Goal: Task Accomplishment & Management: Manage account settings

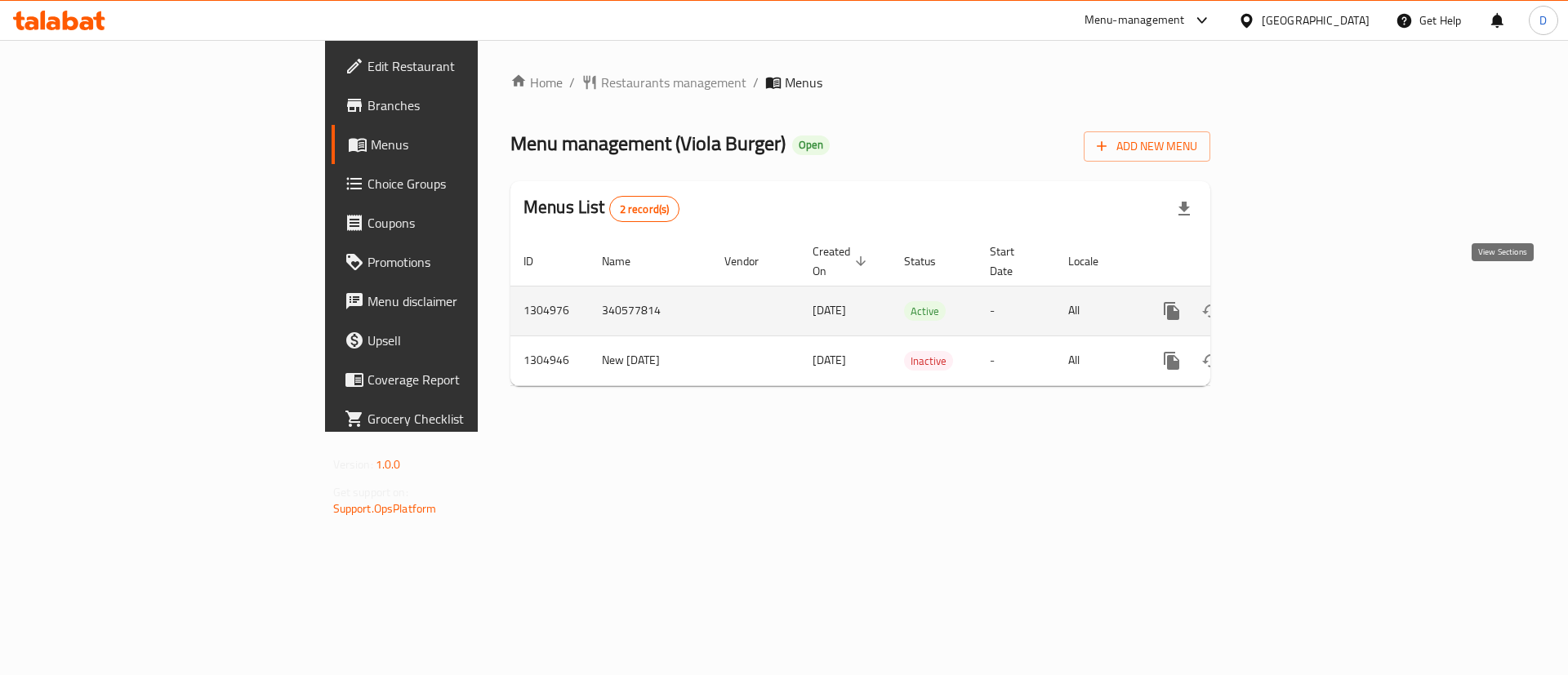
click at [1299, 301] on icon "enhanced table" at bounding box center [1289, 311] width 20 height 20
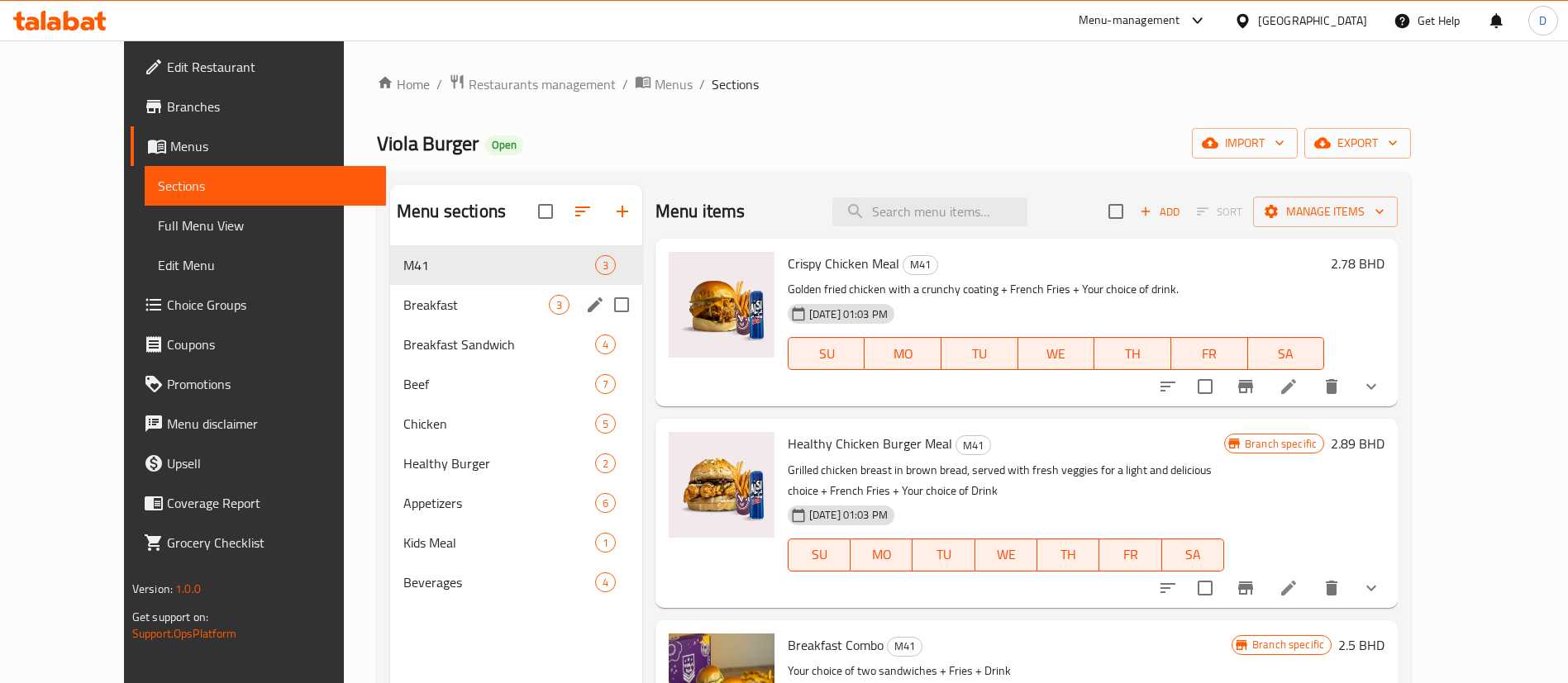
click at [430, 306] on span "Breakfast" at bounding box center [476, 305] width 145 height 20
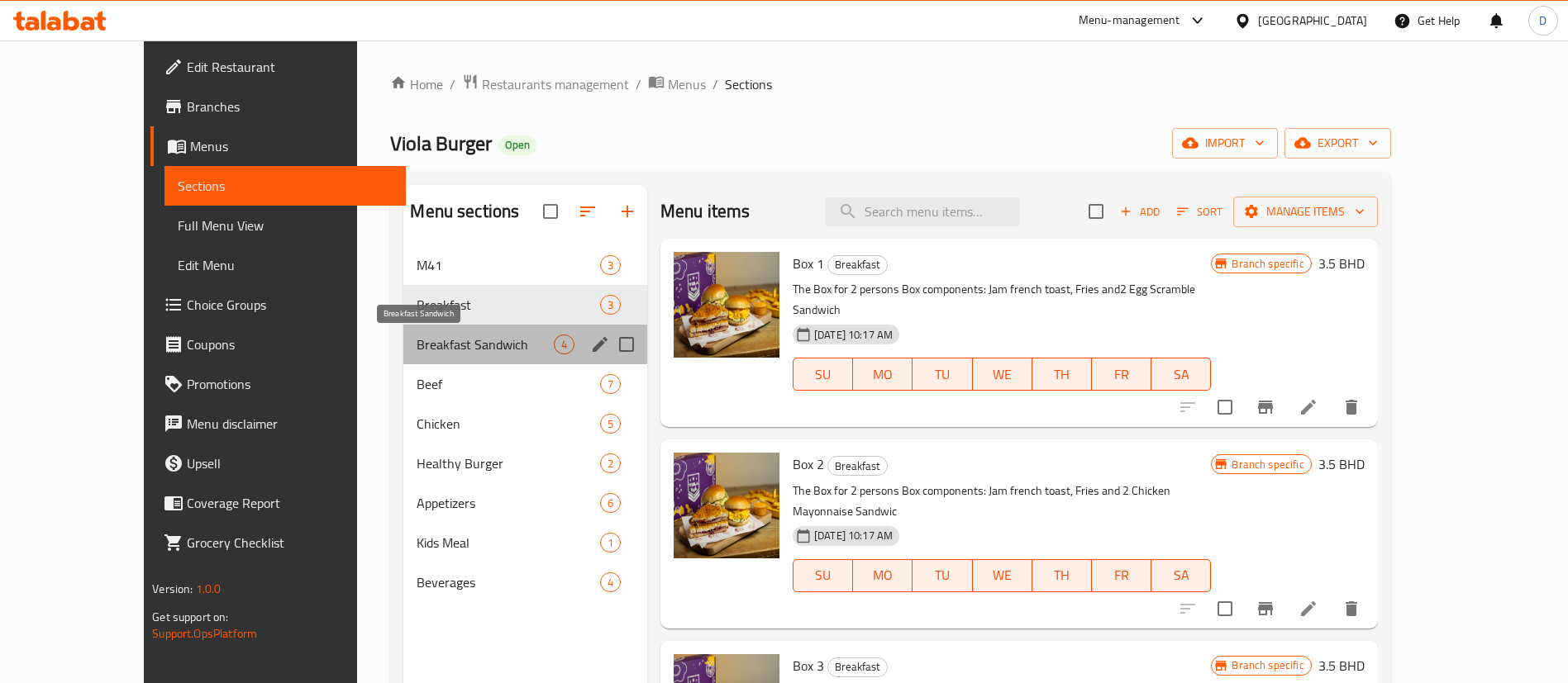
click at [417, 347] on span "Breakfast Sandwich" at bounding box center [485, 344] width 136 height 20
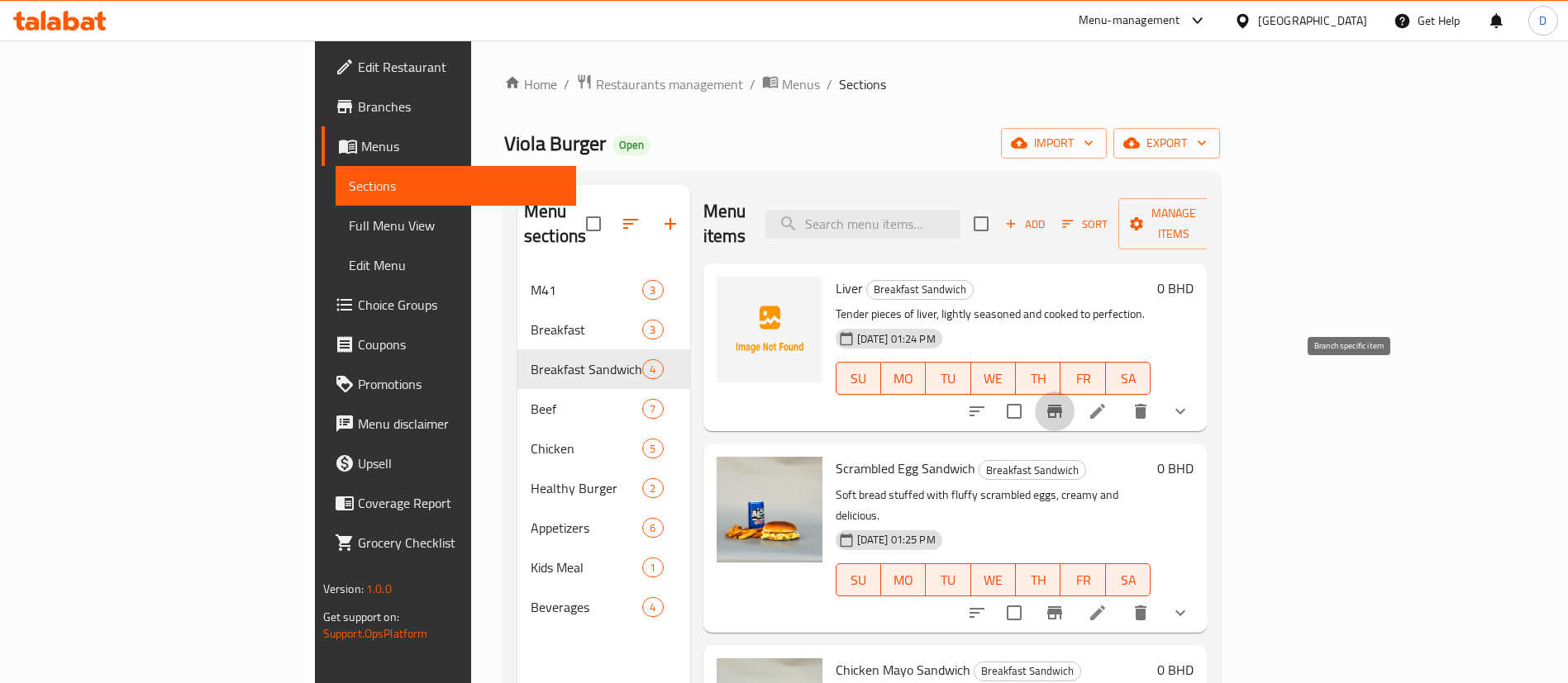
click at [1062, 405] on icon "Branch-specific-item" at bounding box center [1055, 411] width 15 height 13
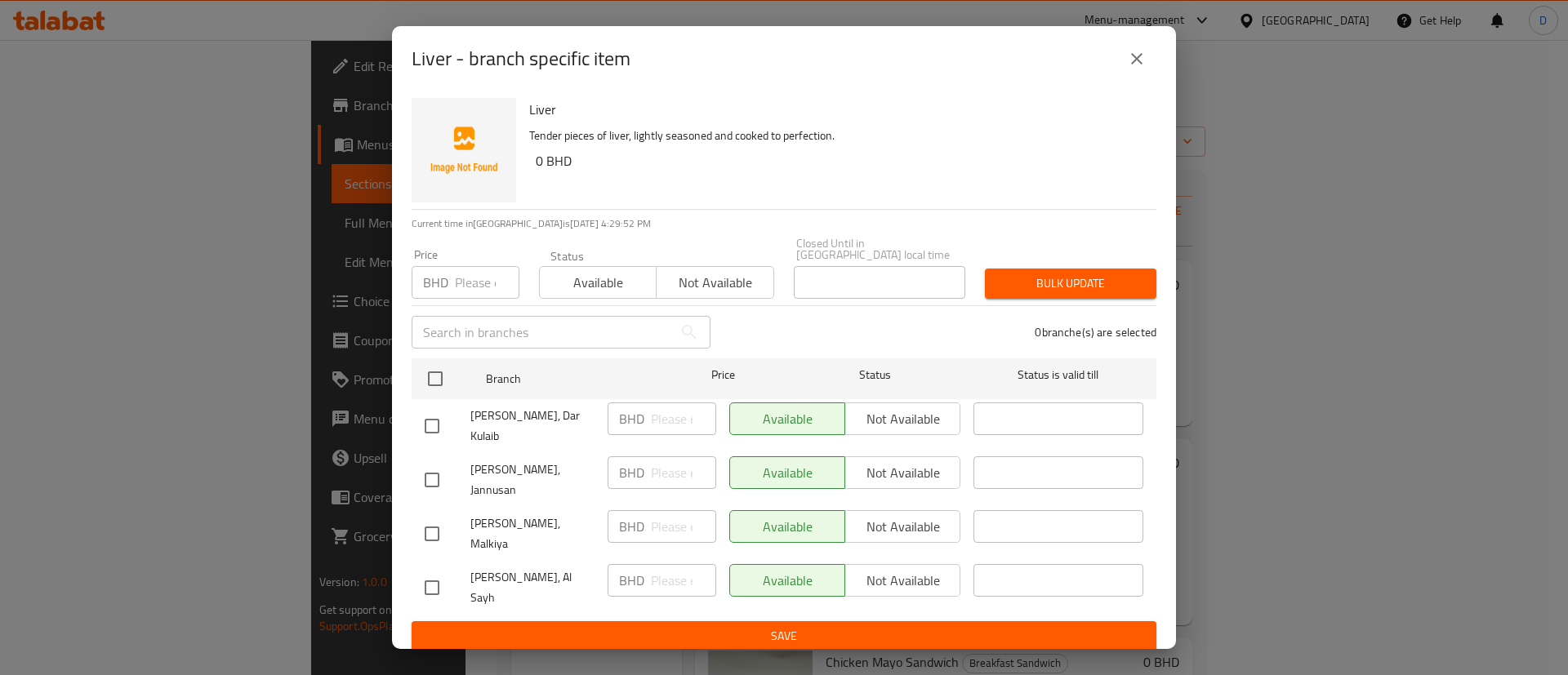
click at [436, 517] on input "checkbox" at bounding box center [432, 534] width 34 height 34
checkbox input "true"
click at [429, 474] on input "checkbox" at bounding box center [432, 480] width 34 height 34
click at [431, 475] on input "checkbox" at bounding box center [432, 480] width 34 height 34
click at [430, 471] on input "checkbox" at bounding box center [432, 480] width 34 height 34
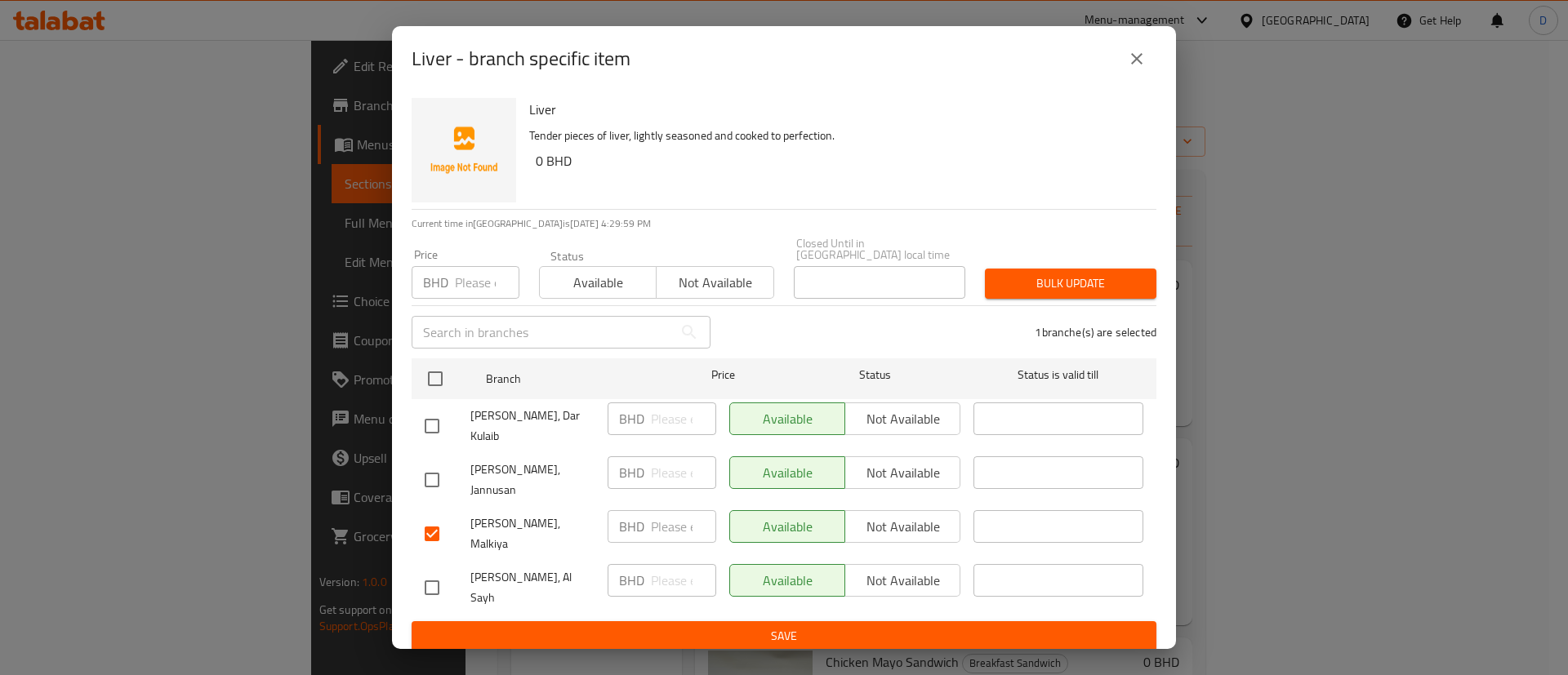
checkbox input "true"
click at [685, 295] on span "Not available" at bounding box center [715, 283] width 103 height 24
click at [1031, 294] on span "Bulk update" at bounding box center [1071, 283] width 145 height 20
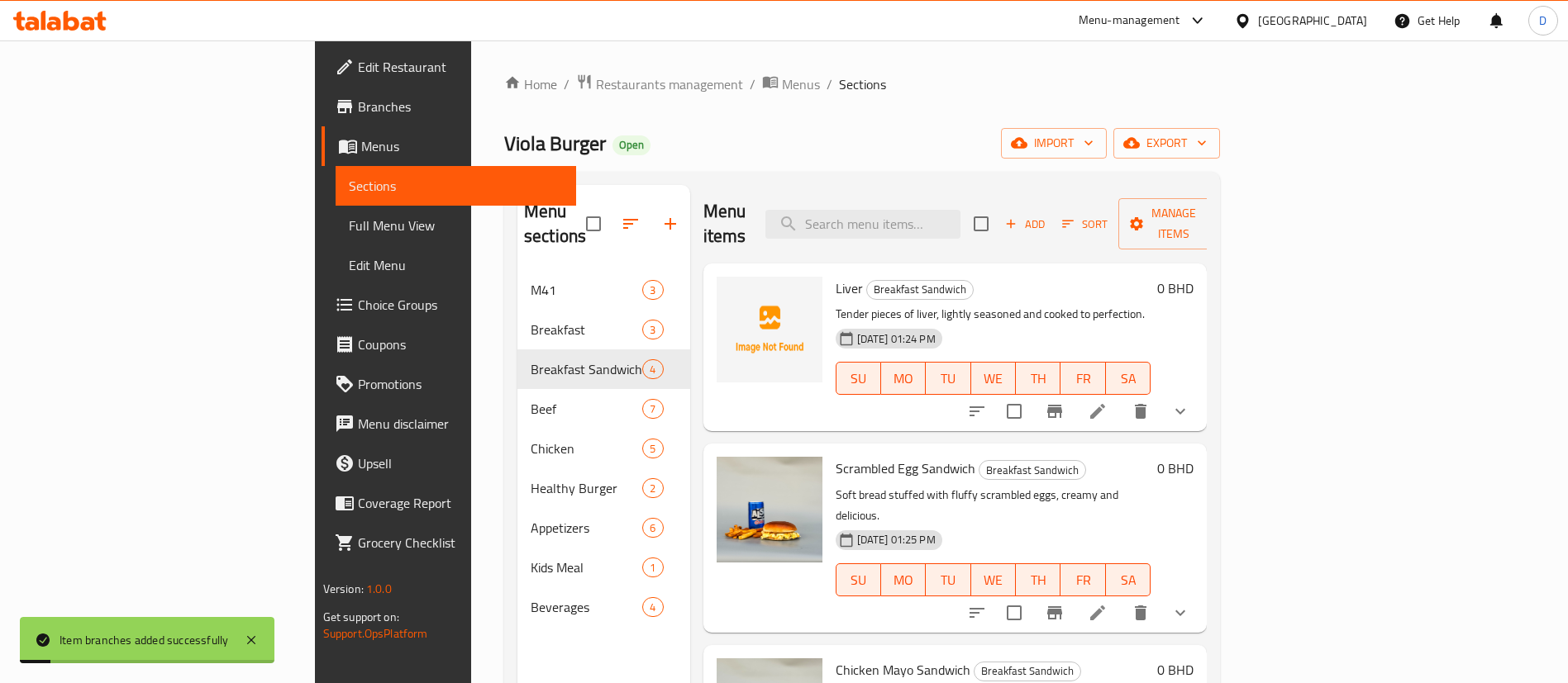
click at [1151, 304] on p "Tender pieces of liver, lightly seasoned and cooked to perfection." at bounding box center [994, 314] width 316 height 20
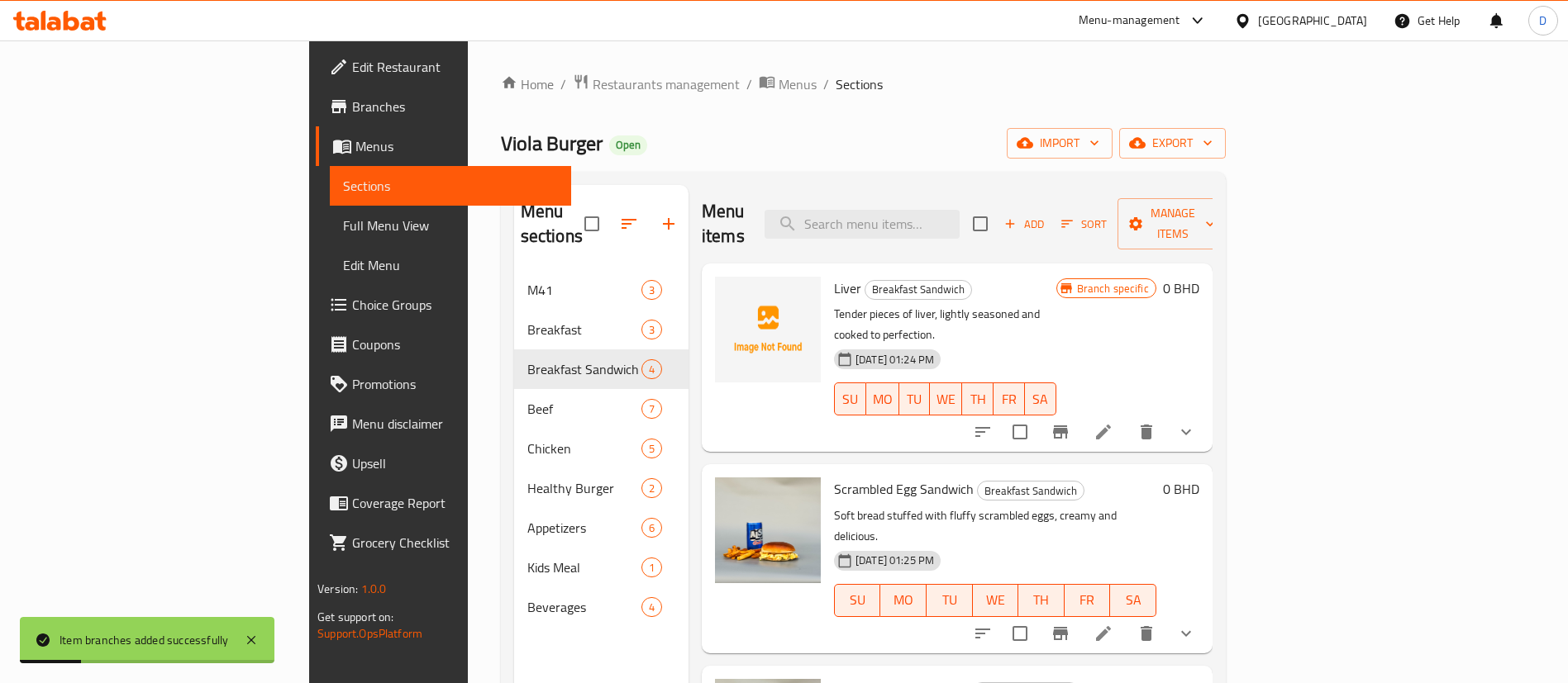
scroll to position [80, 0]
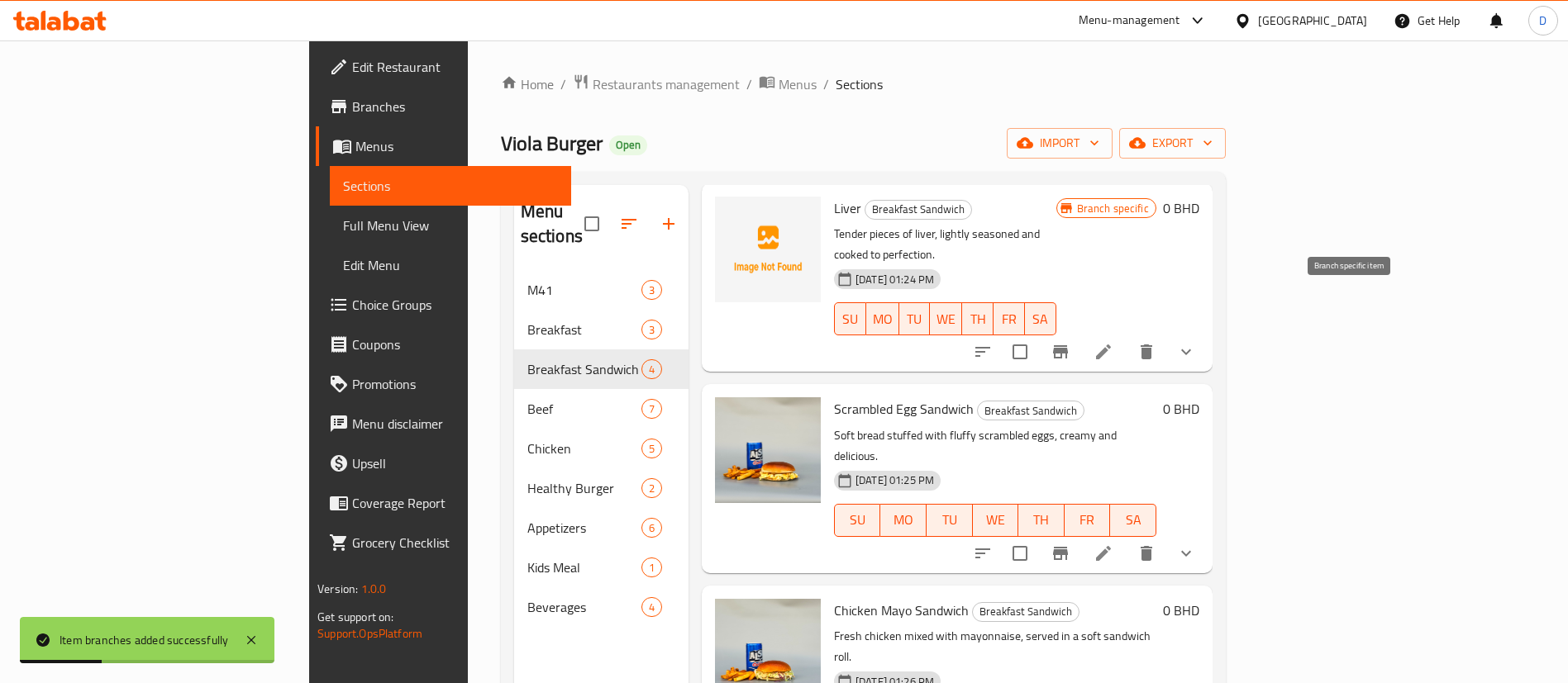
click at [1070, 342] on icon "Branch-specific-item" at bounding box center [1061, 353] width 20 height 20
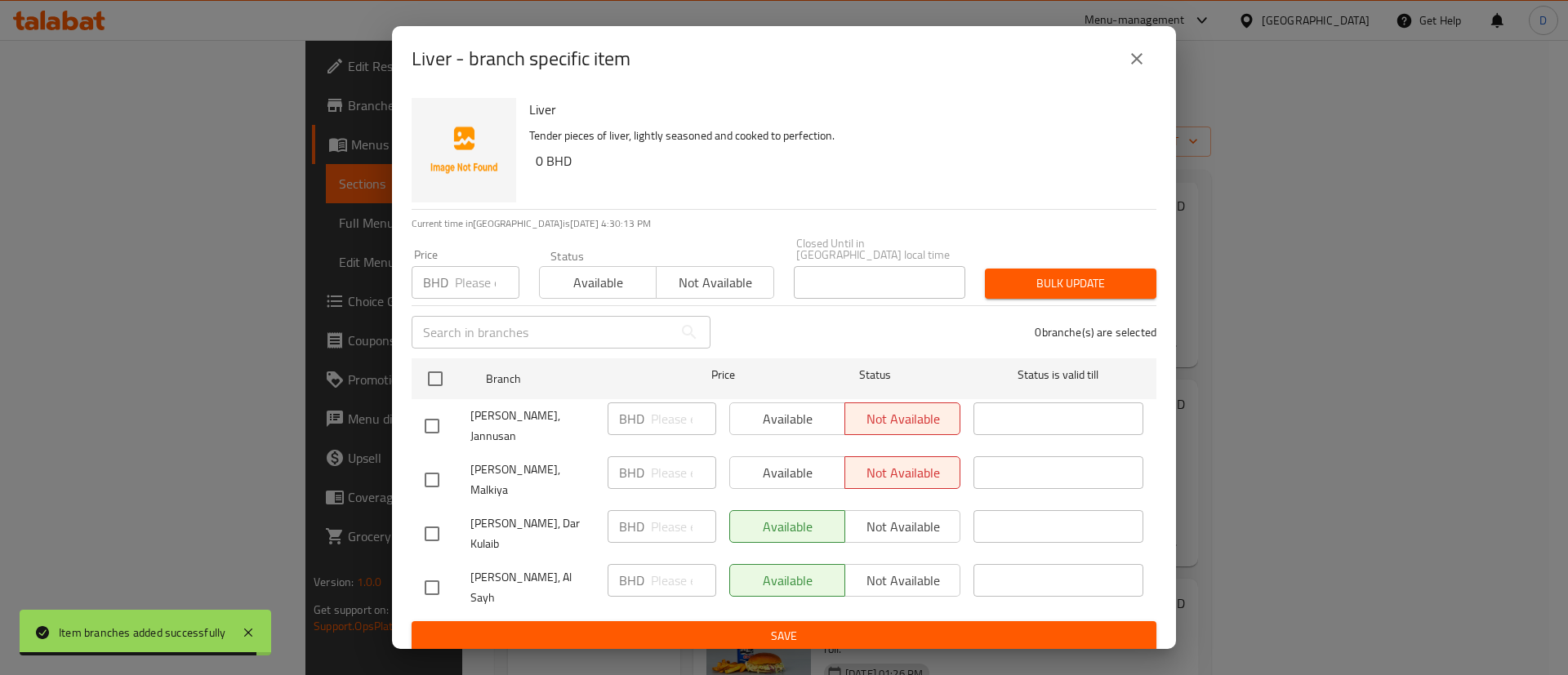
click at [1152, 78] on button "close" at bounding box center [1136, 58] width 39 height 39
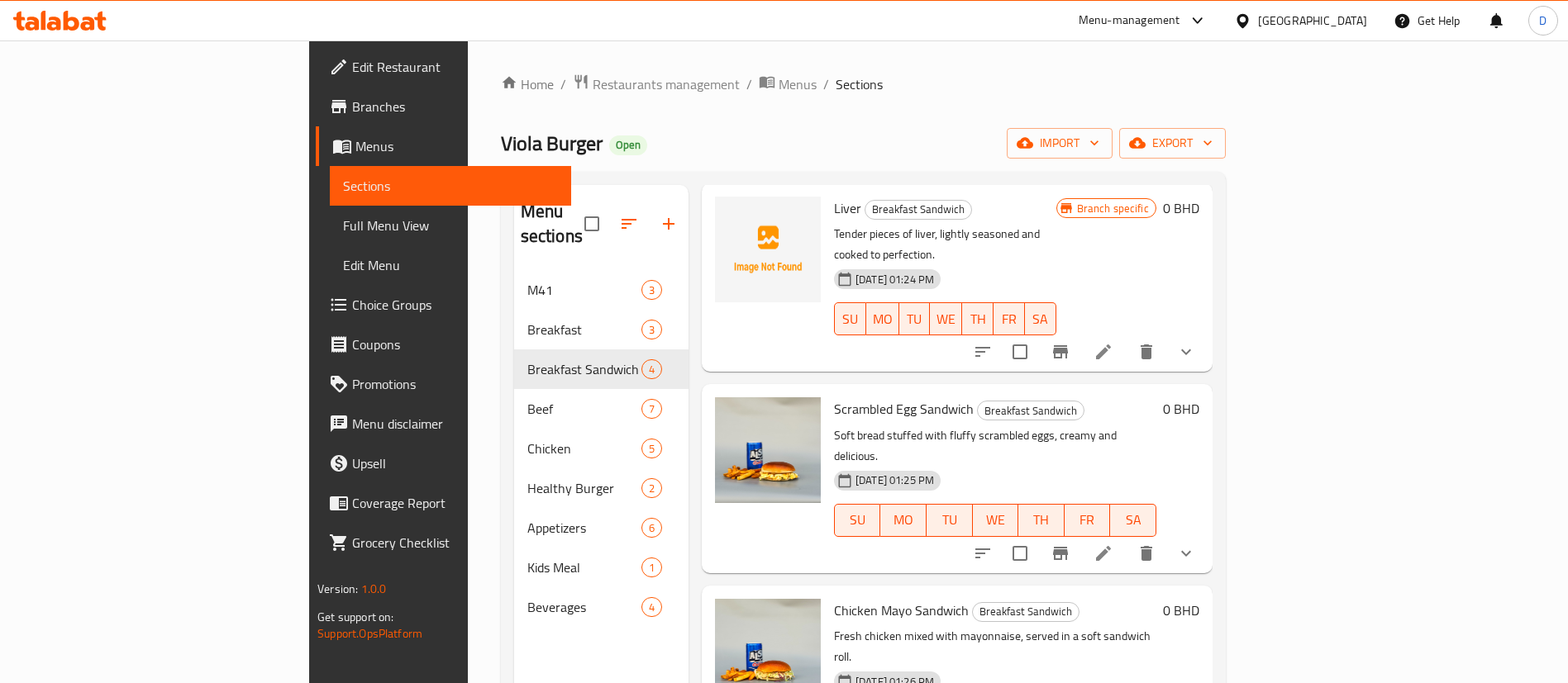
click at [1117, 110] on div "Home / Restaurants management / Menus / Sections [PERSON_NAME] Open import expo…" at bounding box center [863, 477] width 725 height 808
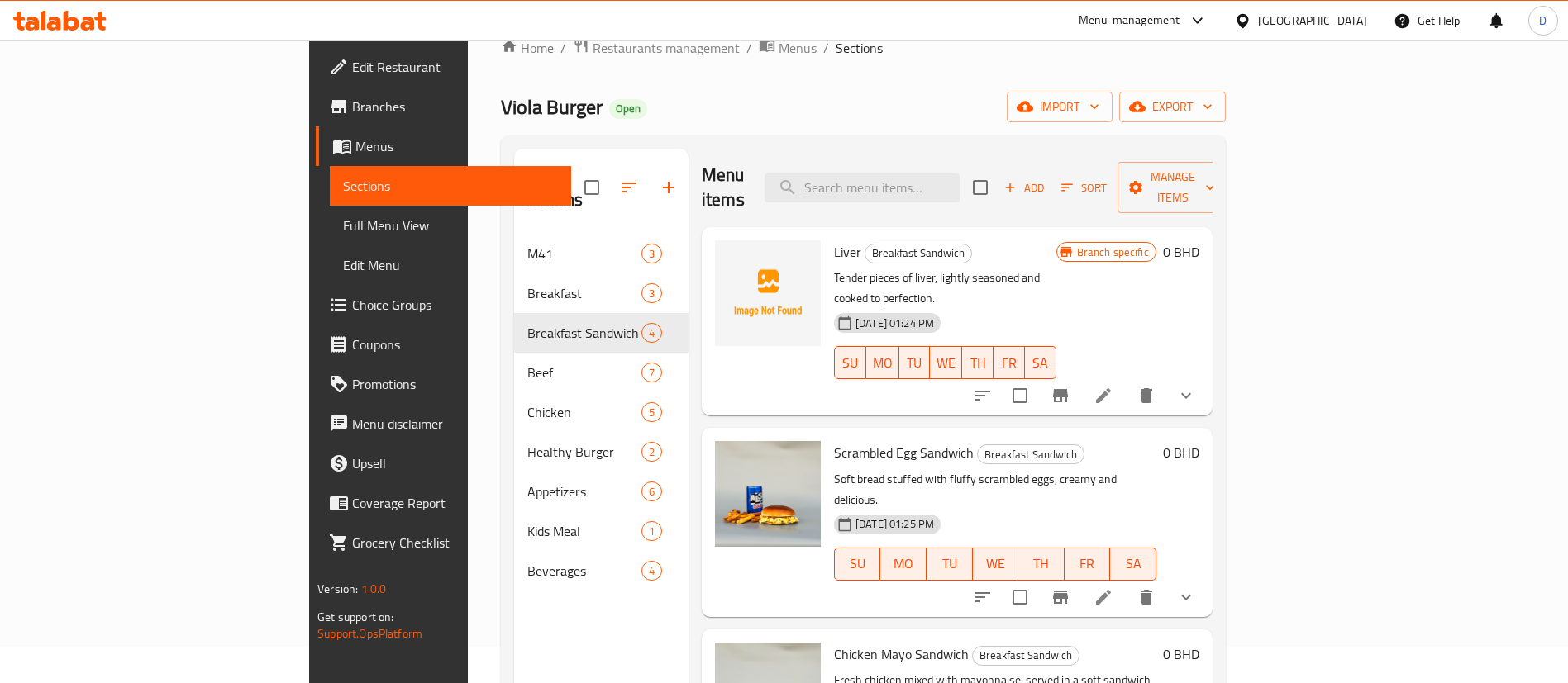
scroll to position [0, 0]
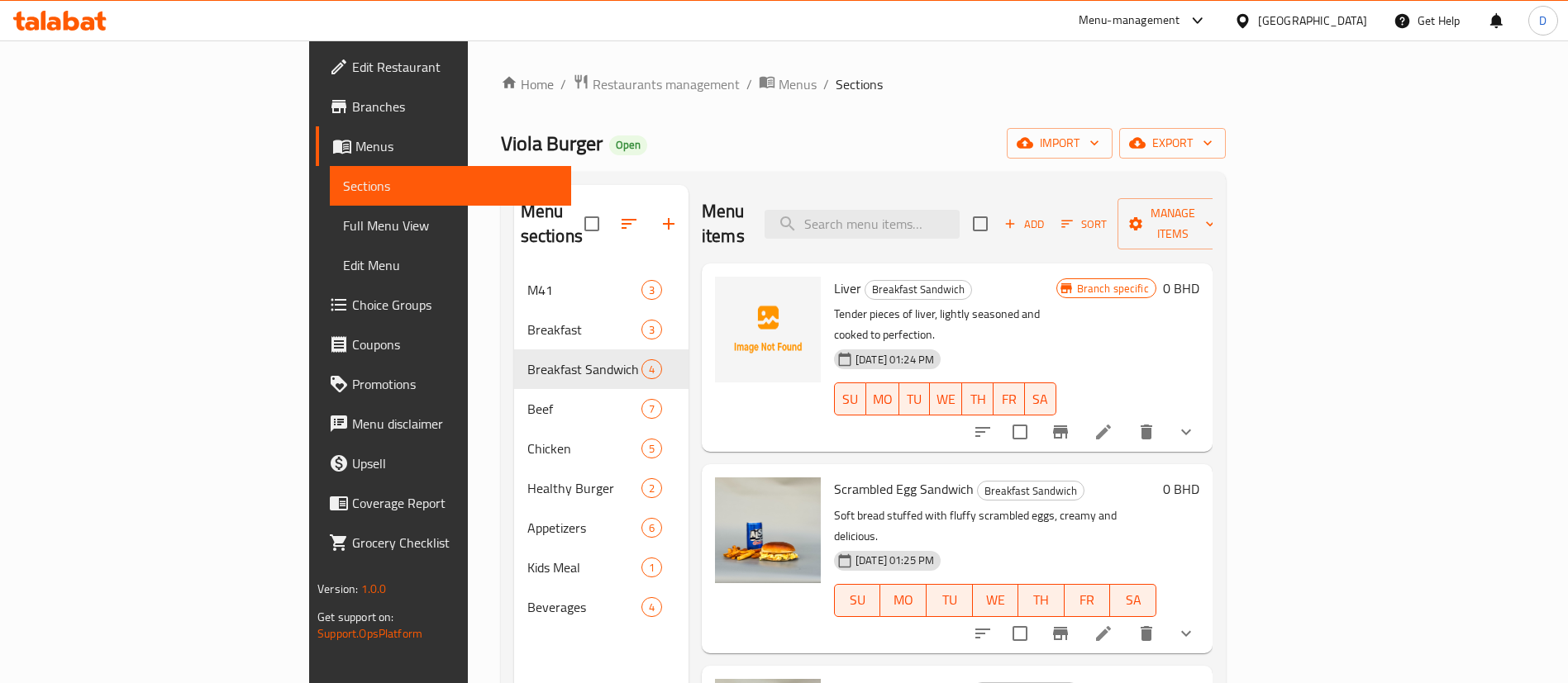
click at [1133, 124] on div "Home / Restaurants management / Menus / Sections [PERSON_NAME] Open import expo…" at bounding box center [863, 477] width 725 height 808
